Goal: Transaction & Acquisition: Purchase product/service

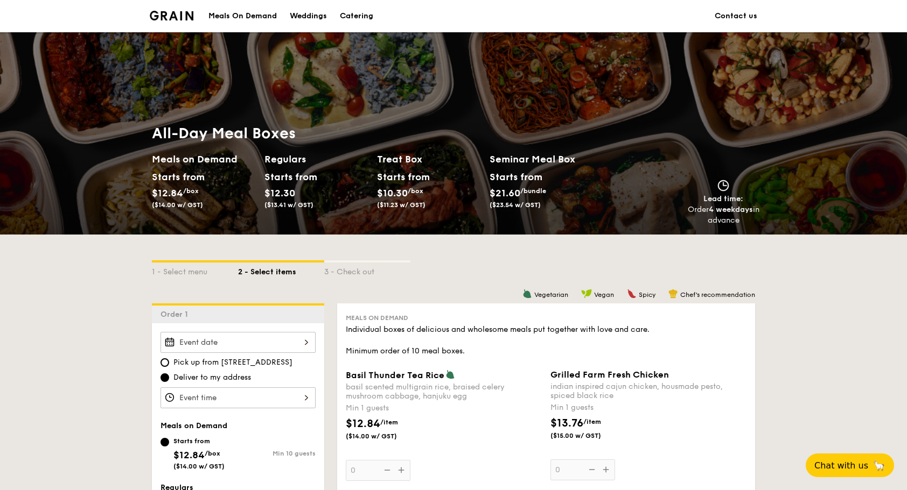
scroll to position [108, 0]
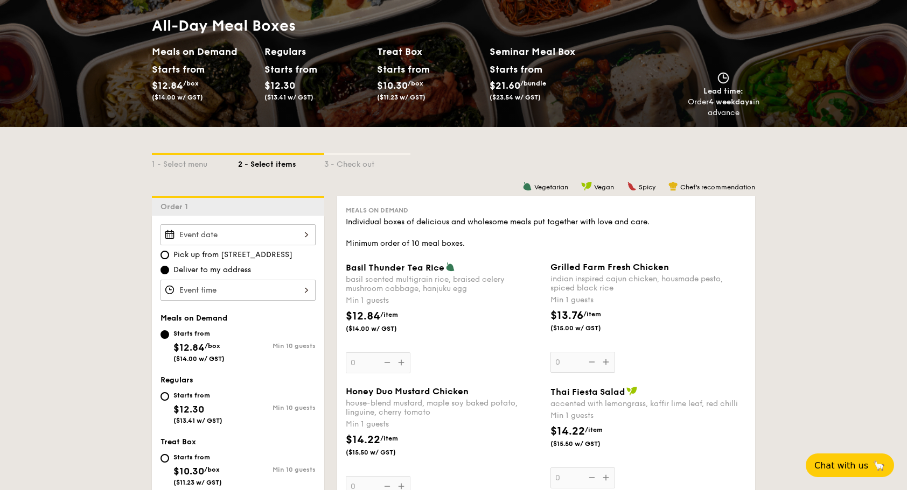
click at [289, 230] on div at bounding box center [237, 234] width 155 height 21
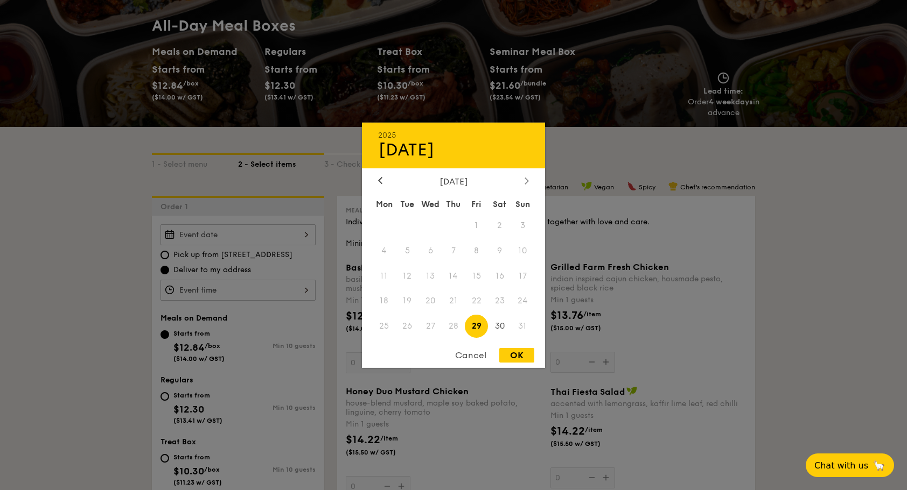
click at [525, 180] on icon at bounding box center [526, 180] width 4 height 7
click at [454, 251] on span "9" at bounding box center [453, 250] width 23 height 23
click at [520, 354] on div "OK" at bounding box center [516, 355] width 35 height 15
type input "[DATE]"
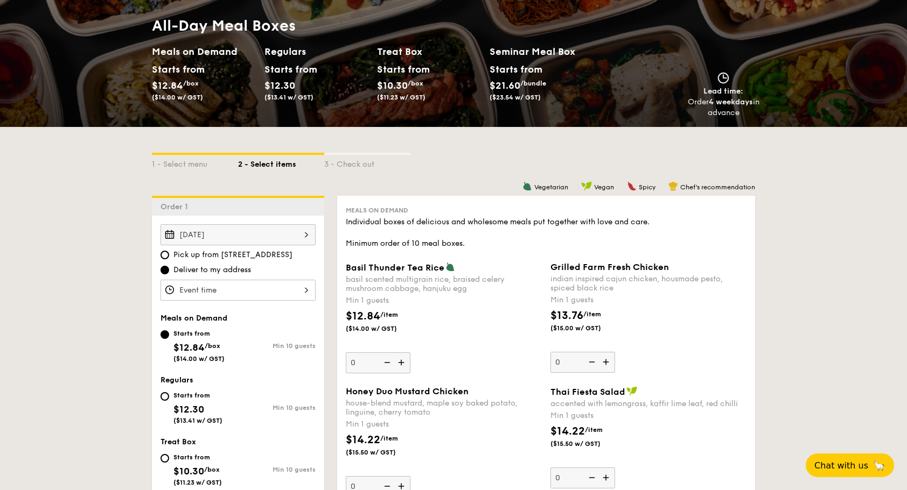
scroll to position [161, 0]
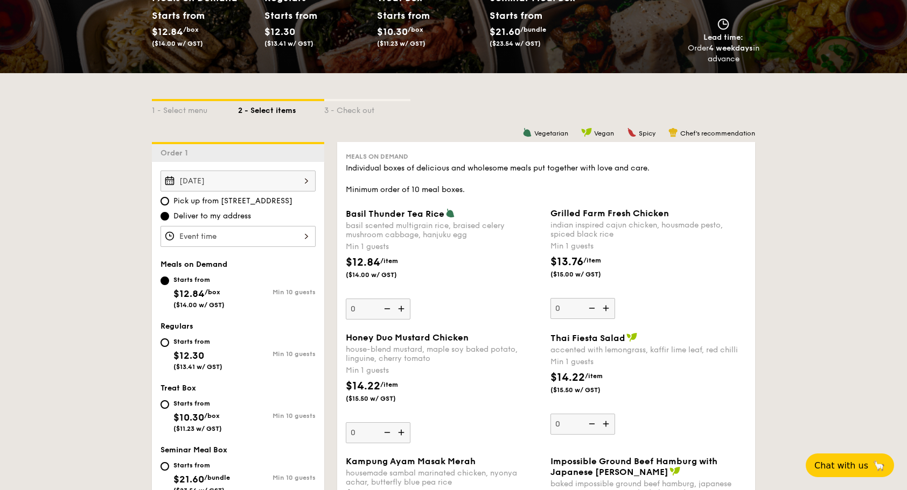
click at [241, 234] on div at bounding box center [237, 236] width 155 height 21
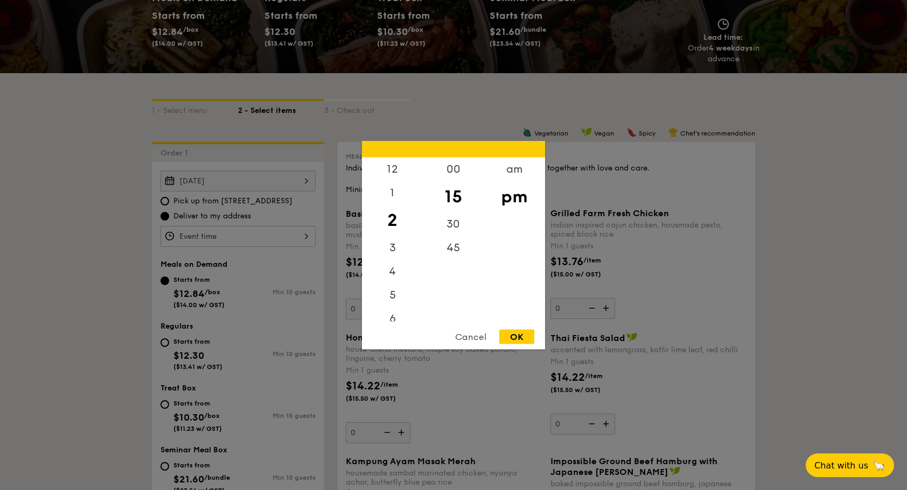
drag, startPoint x: 390, startPoint y: 214, endPoint x: 389, endPoint y: 194, distance: 20.0
click at [390, 226] on div "12 1 2 3 4 5 6 7 8 9 10 11" at bounding box center [392, 239] width 61 height 164
click at [391, 173] on div "12" at bounding box center [392, 172] width 61 height 31
click at [395, 172] on div "12" at bounding box center [392, 172] width 61 height 31
drag, startPoint x: 395, startPoint y: 172, endPoint x: 393, endPoint y: 230, distance: 58.2
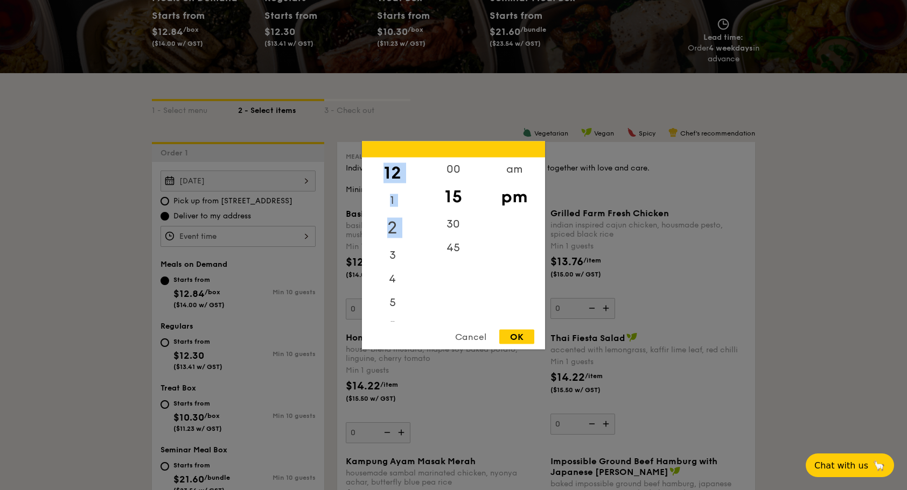
click at [393, 230] on div "12 1 2 3 4 5 6 7 8 9 10 11" at bounding box center [392, 239] width 61 height 164
drag, startPoint x: 393, startPoint y: 230, endPoint x: 394, endPoint y: 174, distance: 56.0
click at [394, 174] on div "12" at bounding box center [392, 172] width 61 height 31
click at [449, 170] on div "00" at bounding box center [453, 172] width 61 height 31
click at [519, 337] on div "OK" at bounding box center [516, 336] width 35 height 15
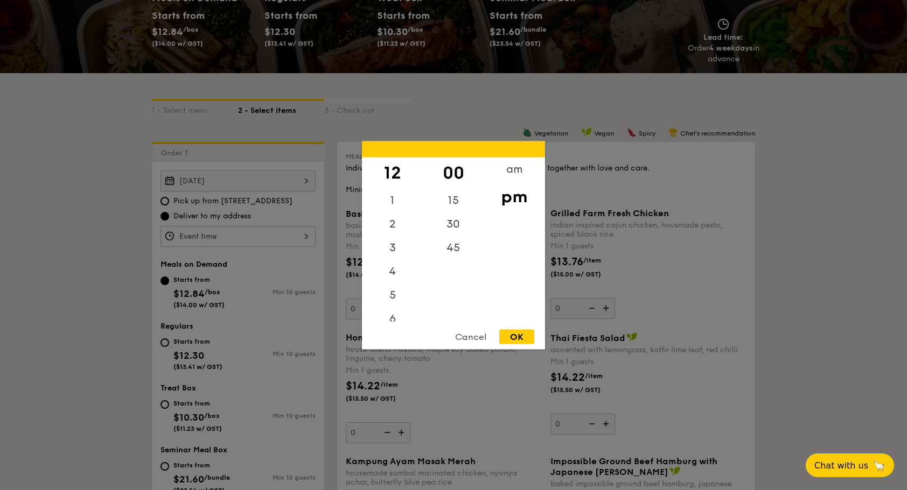
type input "12:00PM"
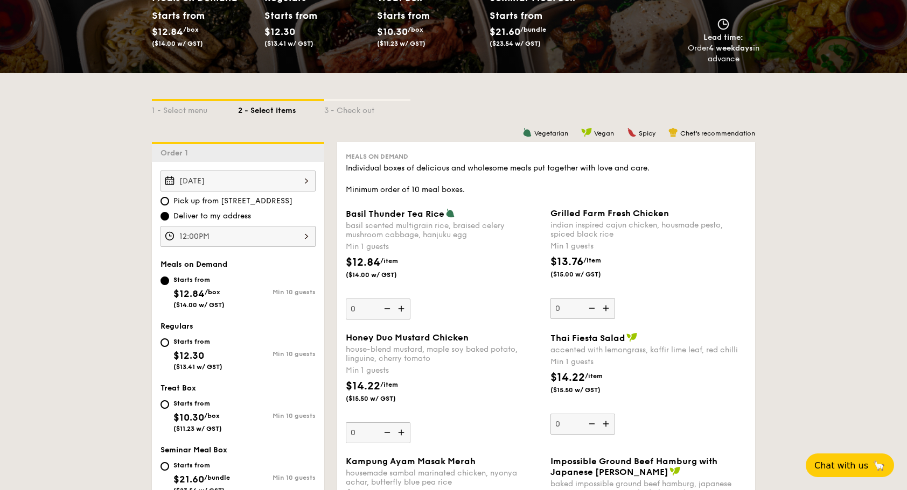
scroll to position [215, 0]
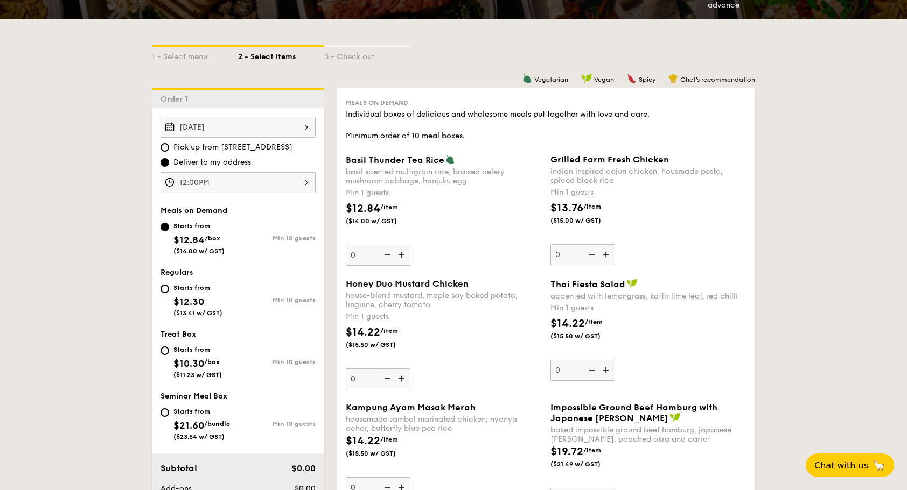
click at [404, 254] on img at bounding box center [402, 255] width 16 height 20
click at [404, 254] on input "0" at bounding box center [378, 255] width 65 height 21
click at [404, 254] on img at bounding box center [402, 255] width 16 height 20
click at [404, 254] on input "1" at bounding box center [378, 255] width 65 height 21
click at [404, 254] on img at bounding box center [402, 255] width 16 height 20
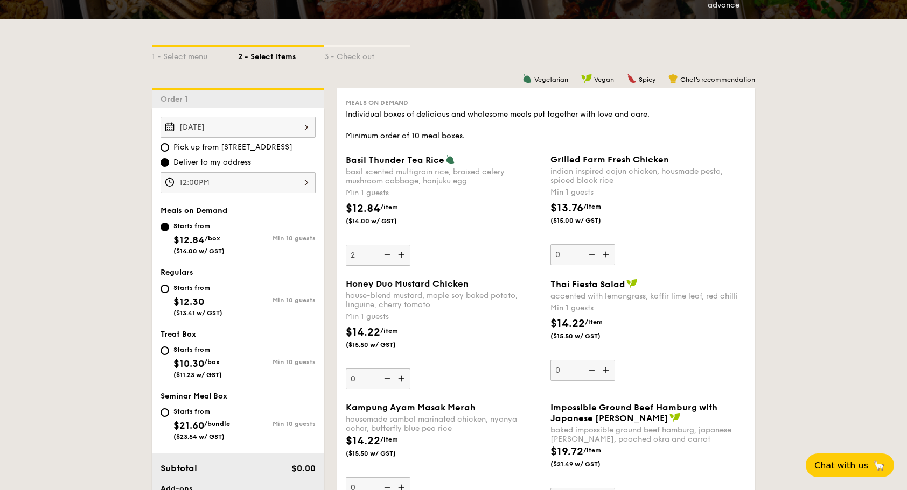
click at [404, 254] on input "2" at bounding box center [378, 255] width 65 height 21
click at [404, 254] on img at bounding box center [402, 255] width 16 height 20
click at [404, 254] on input "3" at bounding box center [378, 255] width 65 height 21
type input "4"
click at [605, 254] on img at bounding box center [607, 254] width 16 height 20
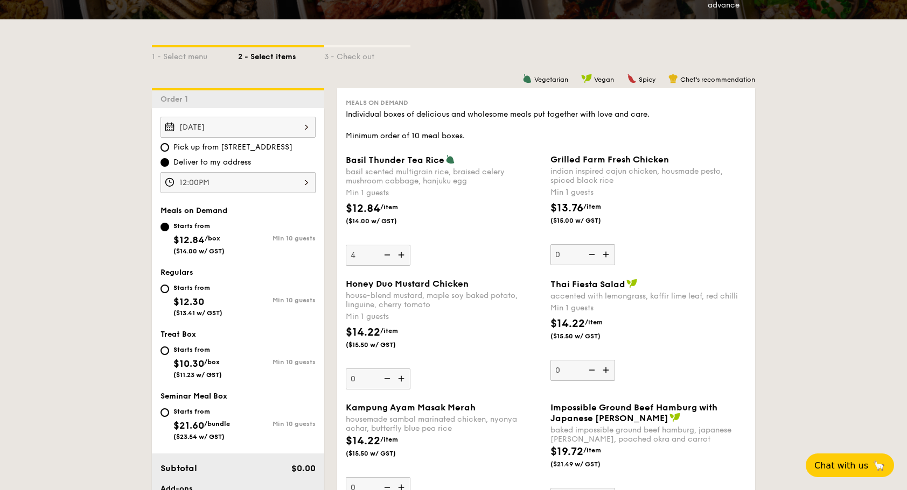
click at [605, 254] on input "0" at bounding box center [582, 254] width 65 height 21
click at [605, 254] on img at bounding box center [607, 254] width 16 height 20
click at [605, 254] on input "1" at bounding box center [582, 254] width 65 height 21
click at [605, 254] on img at bounding box center [607, 254] width 16 height 20
click at [605, 254] on input "2" at bounding box center [582, 254] width 65 height 21
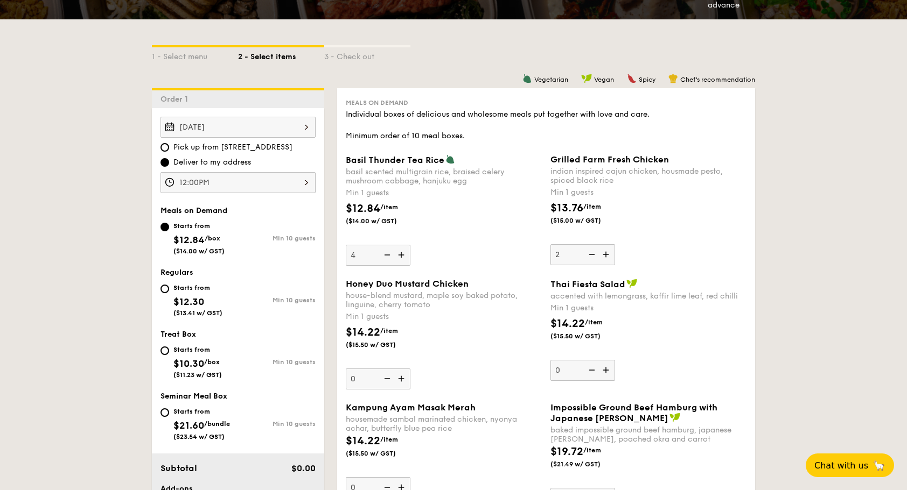
type input "3"
click at [607, 368] on img at bounding box center [607, 370] width 16 height 20
click at [607, 368] on input "0" at bounding box center [582, 370] width 65 height 21
click at [607, 368] on img at bounding box center [607, 370] width 16 height 20
click at [607, 368] on input "1" at bounding box center [582, 370] width 65 height 21
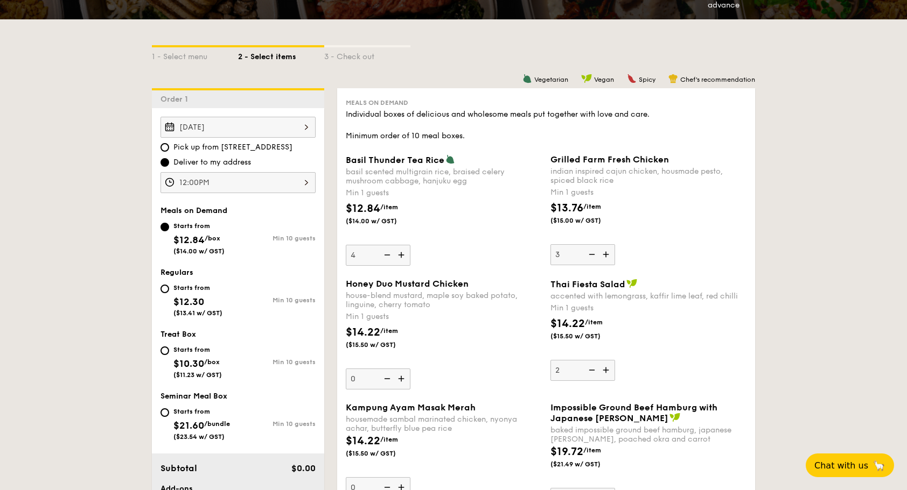
click at [607, 368] on img at bounding box center [607, 370] width 16 height 20
click at [607, 368] on input "2" at bounding box center [582, 370] width 65 height 21
type input "3"
click at [399, 379] on img at bounding box center [402, 379] width 16 height 20
click at [399, 379] on input "0" at bounding box center [378, 379] width 65 height 21
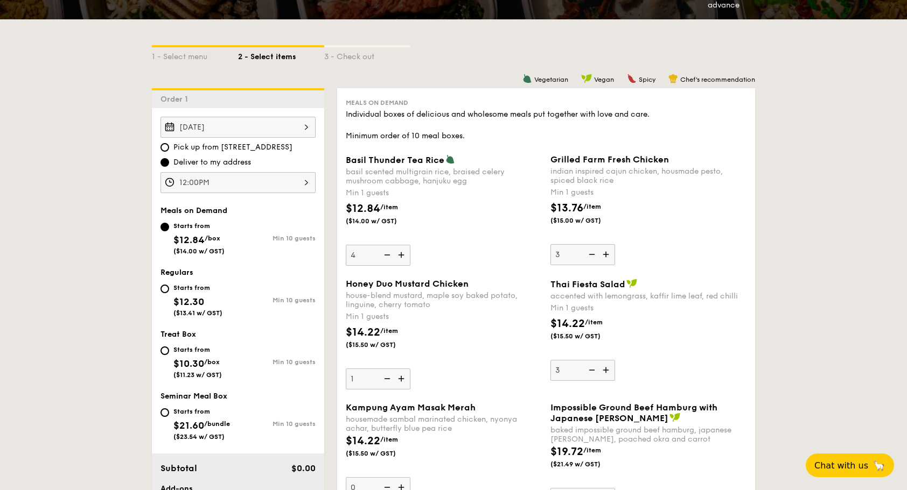
click at [399, 379] on img at bounding box center [402, 379] width 16 height 20
click at [399, 379] on input "1" at bounding box center [378, 379] width 65 height 21
type input "2"
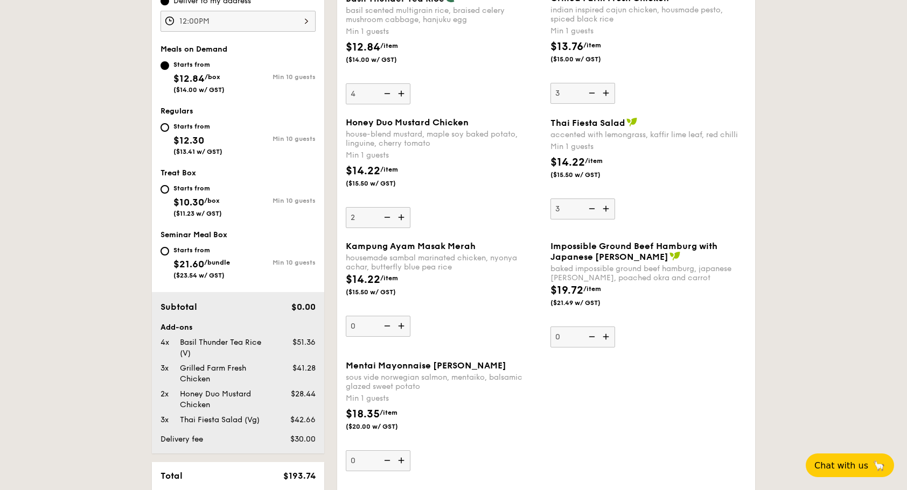
click at [402, 322] on img at bounding box center [402, 326] width 16 height 20
click at [402, 322] on input "0" at bounding box center [378, 326] width 65 height 21
type input "1"
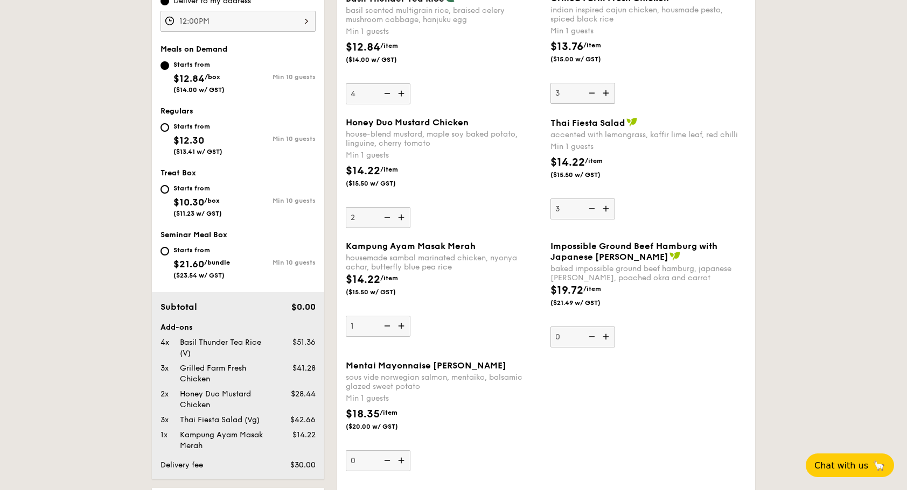
click at [607, 336] on img at bounding box center [607, 337] width 16 height 20
click at [607, 336] on input "0" at bounding box center [582, 337] width 65 height 21
type input "1"
click at [179, 185] on div "Starts from" at bounding box center [197, 188] width 48 height 9
click at [169, 185] on input "Starts from $10.30 /box ($11.23 w/ GST) Min 10 guests" at bounding box center [164, 189] width 9 height 9
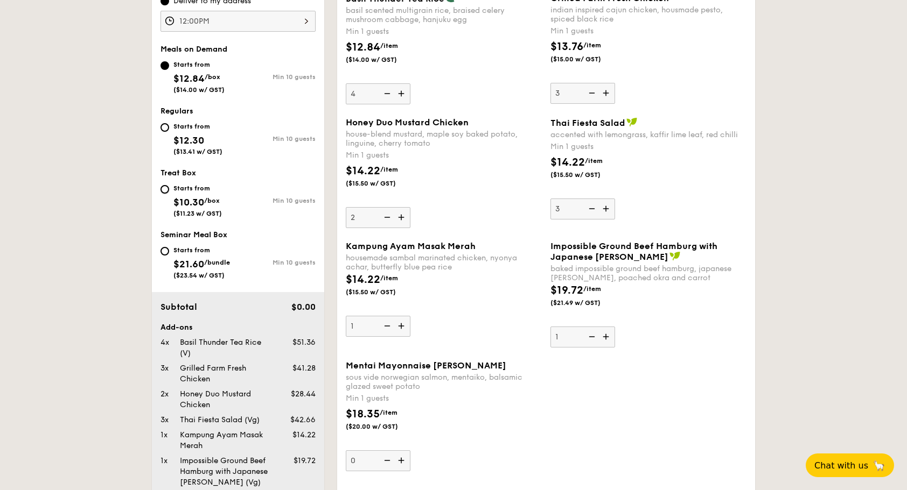
radio input "true"
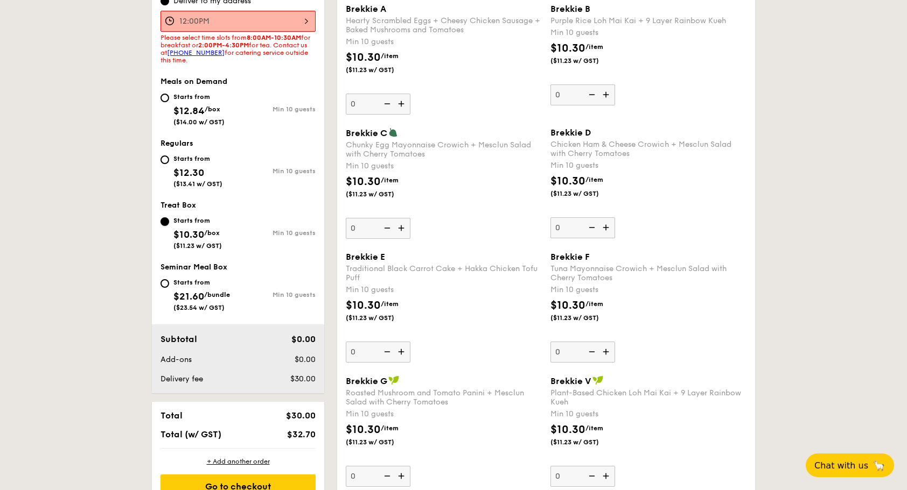
scroll to position [215, 0]
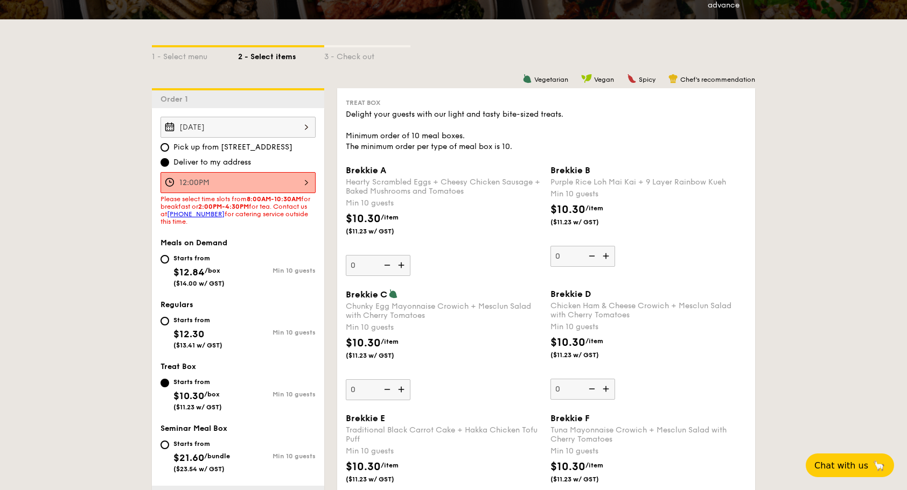
click at [187, 262] on div "Starts from" at bounding box center [198, 258] width 51 height 9
click at [169, 262] on input "Starts from $12.84 /box ($14.00 w/ GST) Min 10 guests" at bounding box center [164, 259] width 9 height 9
radio input "true"
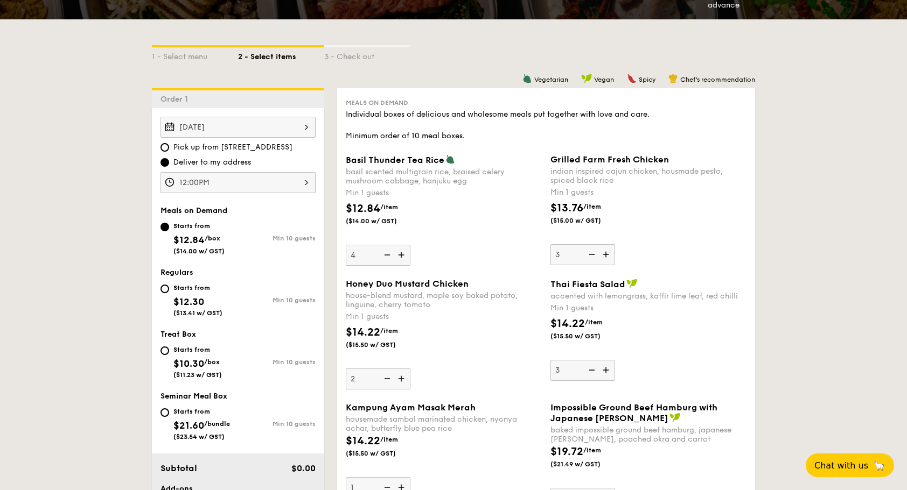
click at [184, 293] on div "Starts from $12.30 ($13.41 w/ GST)" at bounding box center [197, 300] width 49 height 36
click at [169, 293] on input "Starts from $12.30 ($13.41 w/ GST) Min 10 guests" at bounding box center [164, 289] width 9 height 9
radio input "true"
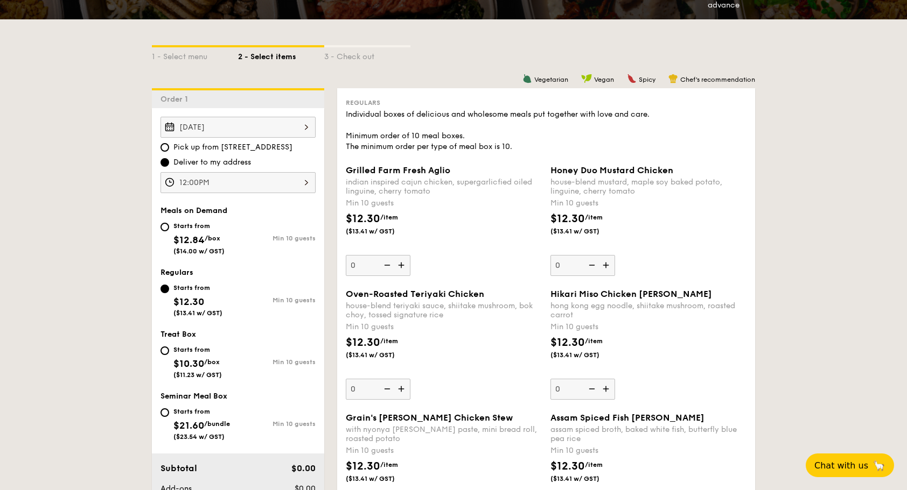
click at [195, 225] on div "Starts from" at bounding box center [198, 226] width 51 height 9
click at [169, 225] on input "Starts from $12.84 /box ($14.00 w/ GST) Min 10 guests" at bounding box center [164, 227] width 9 height 9
radio input "true"
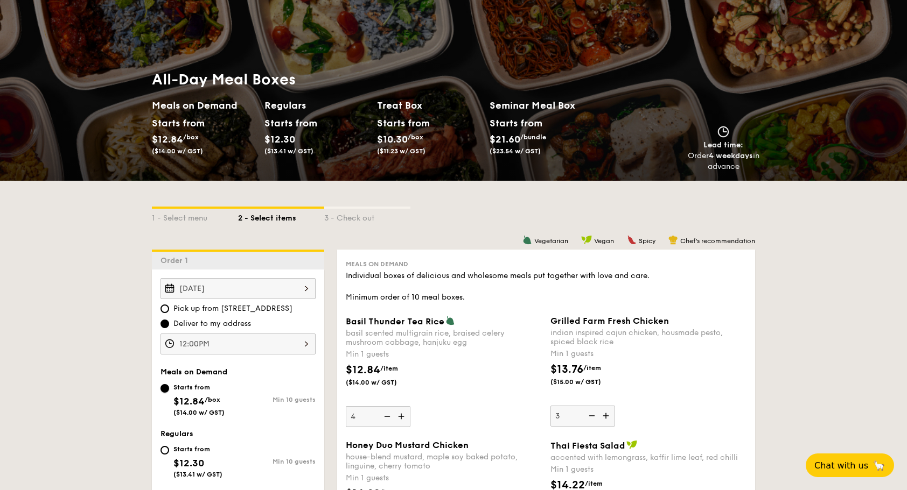
scroll to position [0, 0]
